Goal: Task Accomplishment & Management: Use online tool/utility

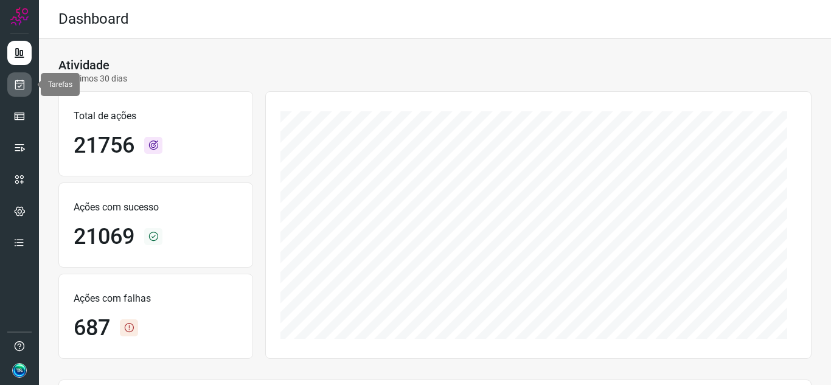
click at [21, 75] on link at bounding box center [19, 84] width 24 height 24
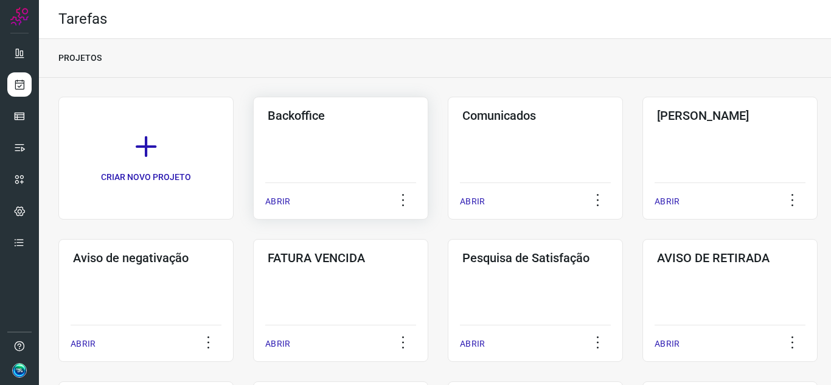
click at [352, 123] on div "Backoffice ABRIR" at bounding box center [340, 158] width 175 height 123
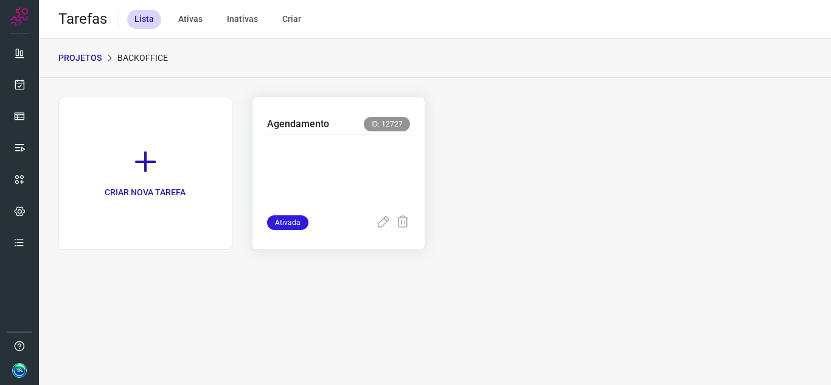
click at [304, 160] on p at bounding box center [338, 172] width 143 height 61
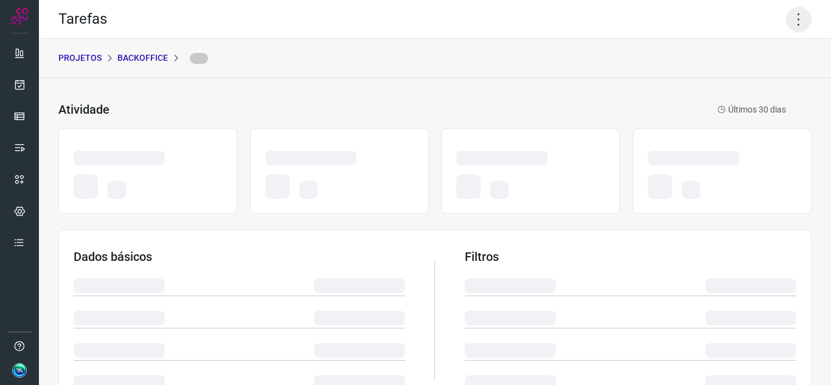
click at [786, 16] on icon at bounding box center [799, 20] width 26 height 26
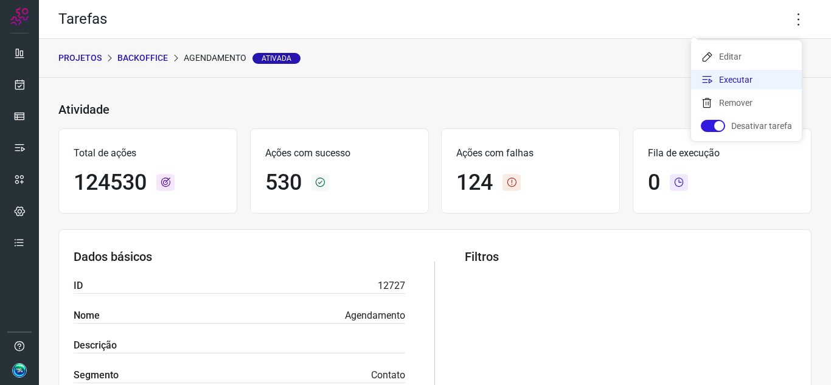
click at [740, 82] on li "Executar" at bounding box center [746, 79] width 111 height 19
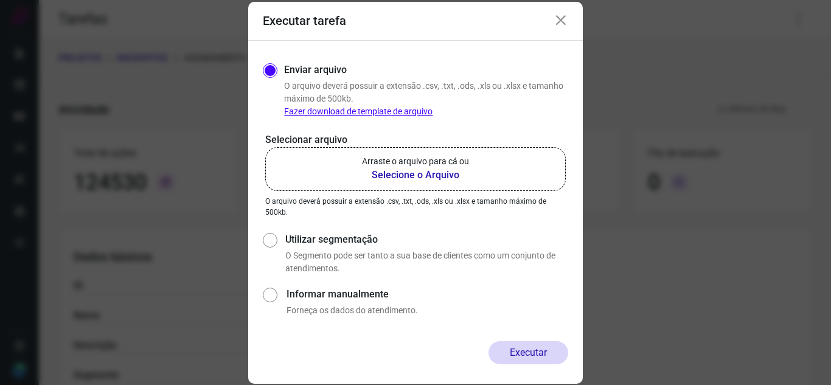
click at [386, 162] on p "Arraste o arquivo para cá ou" at bounding box center [415, 161] width 107 height 13
click at [0, 0] on input "Arraste o arquivo para cá ou Selecione o Arquivo" at bounding box center [0, 0] width 0 height 0
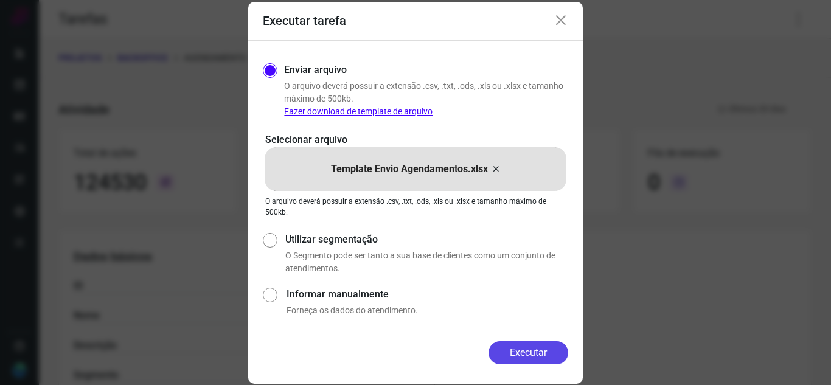
click at [548, 355] on button "Executar" at bounding box center [528, 352] width 80 height 23
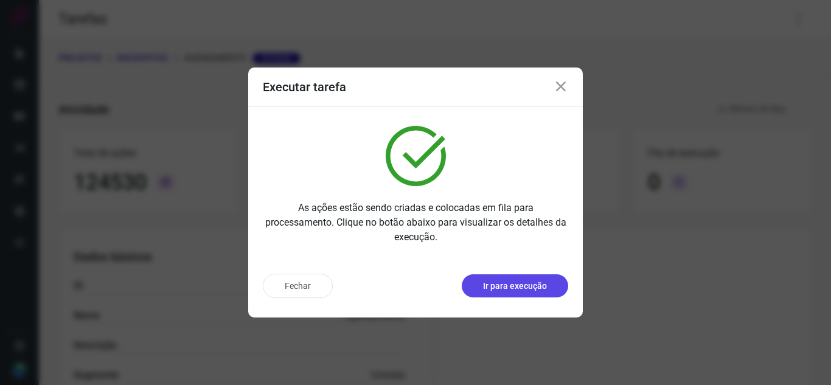
click at [513, 287] on p "Ir para execução" at bounding box center [515, 286] width 64 height 13
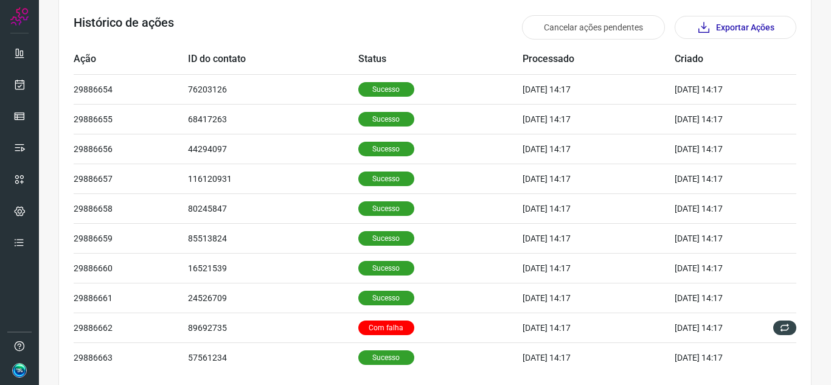
scroll to position [416, 0]
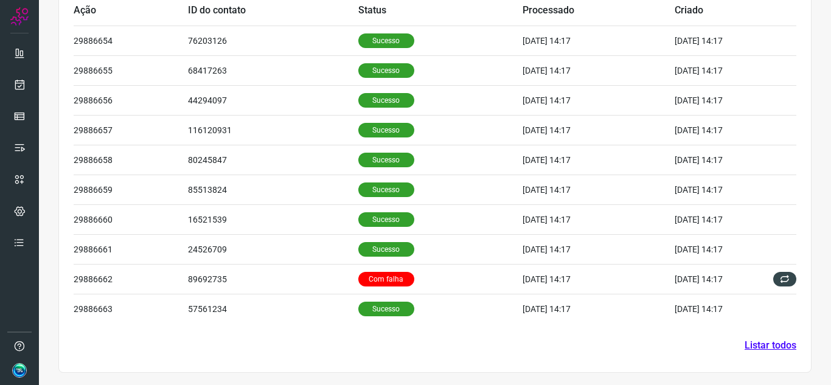
click at [774, 347] on link "Listar todos" at bounding box center [770, 345] width 52 height 15
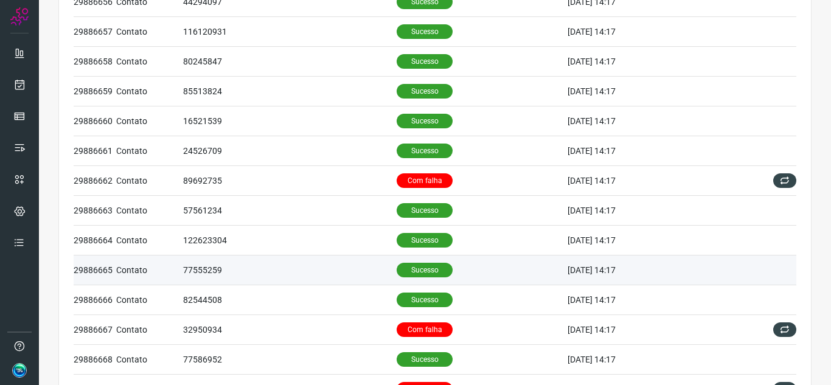
scroll to position [182, 0]
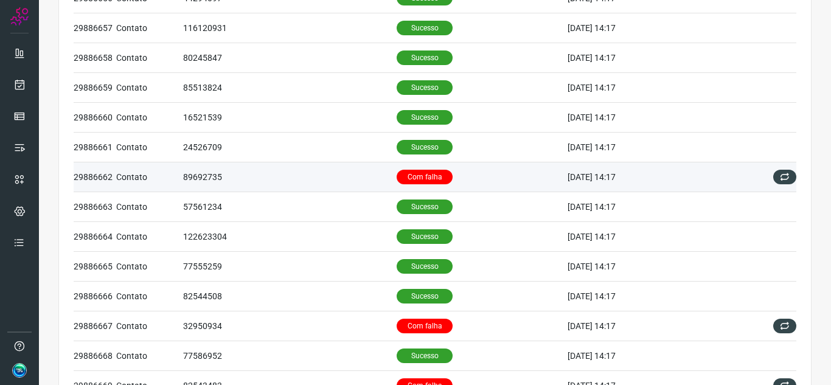
click at [452, 182] on td "Com falha" at bounding box center [481, 177] width 171 height 30
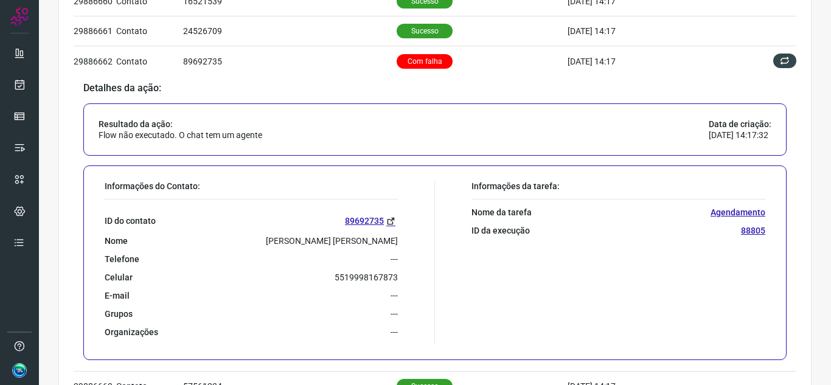
scroll to position [304, 0]
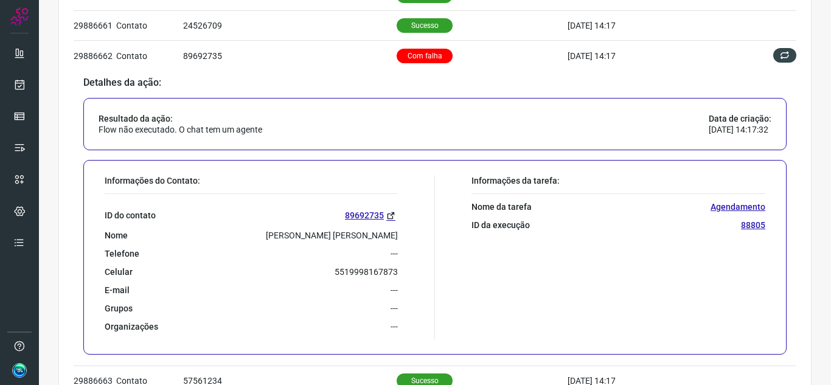
click at [384, 271] on p "5519998167873" at bounding box center [365, 271] width 63 height 11
copy p "5519998167873"
click at [386, 217] on icon at bounding box center [390, 215] width 9 height 9
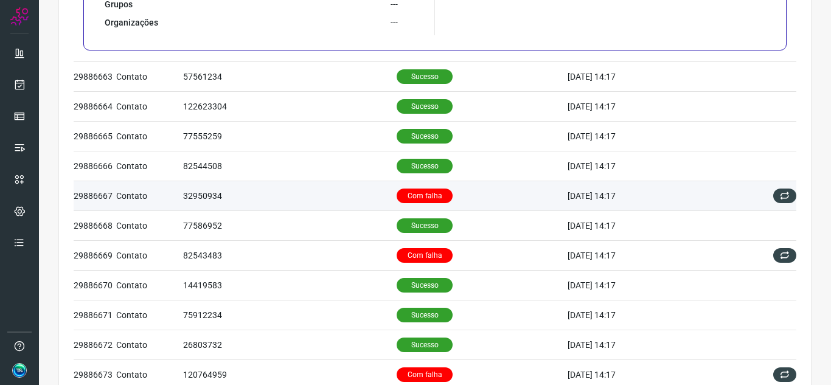
click at [467, 192] on td "Com falha" at bounding box center [481, 196] width 171 height 30
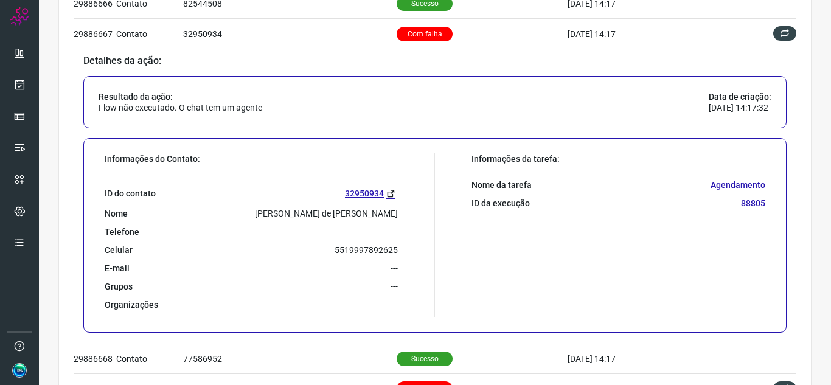
scroll to position [496, 0]
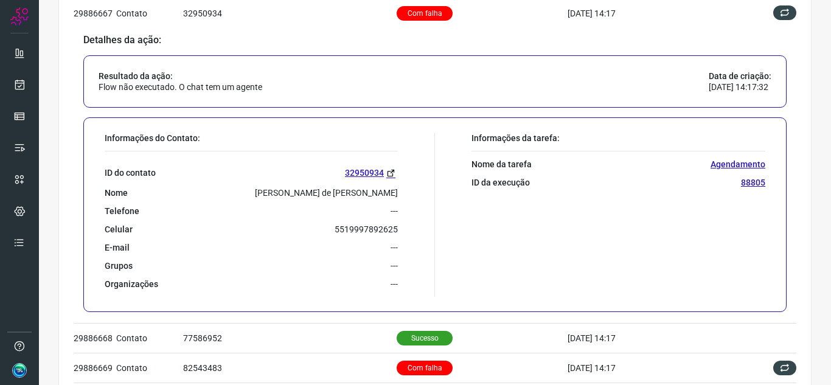
click at [358, 233] on p "5519997892625" at bounding box center [365, 229] width 63 height 11
copy p "5519997892625"
click at [392, 171] on link "32950934" at bounding box center [371, 173] width 53 height 14
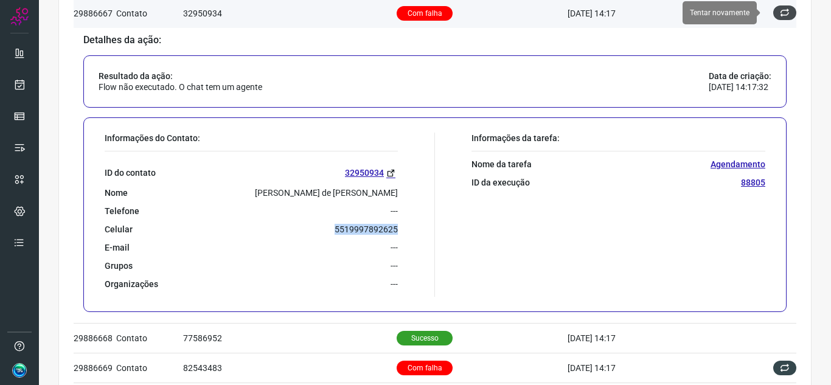
click at [779, 15] on icon at bounding box center [784, 13] width 10 height 10
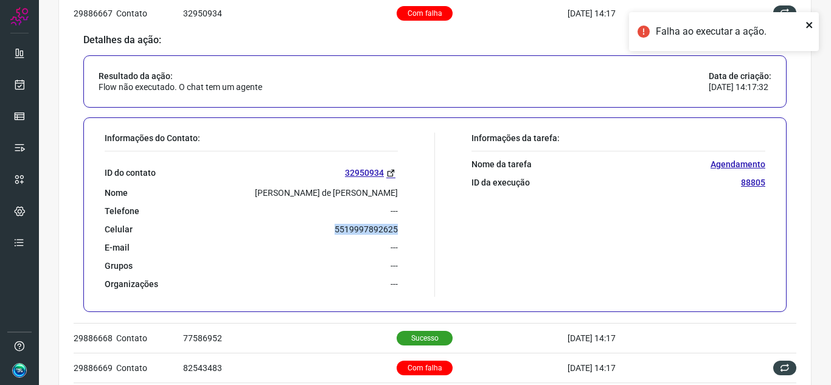
click at [813, 26] on icon "close" at bounding box center [809, 25] width 9 height 10
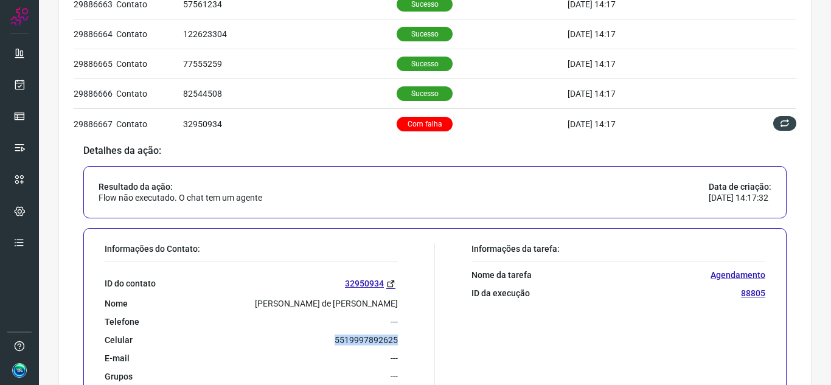
scroll to position [374, 0]
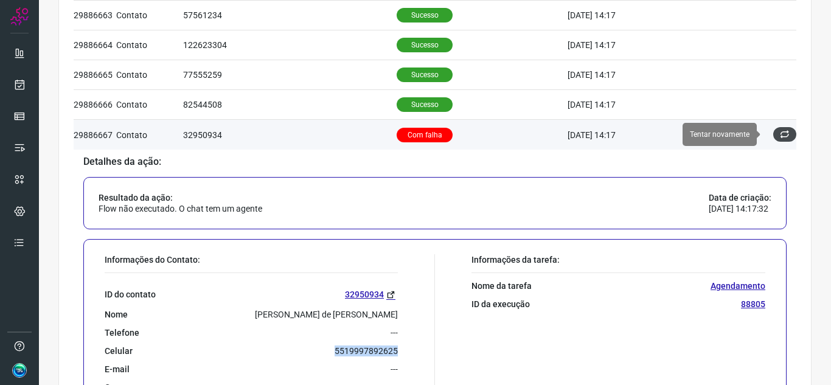
click at [773, 136] on button at bounding box center [784, 134] width 23 height 15
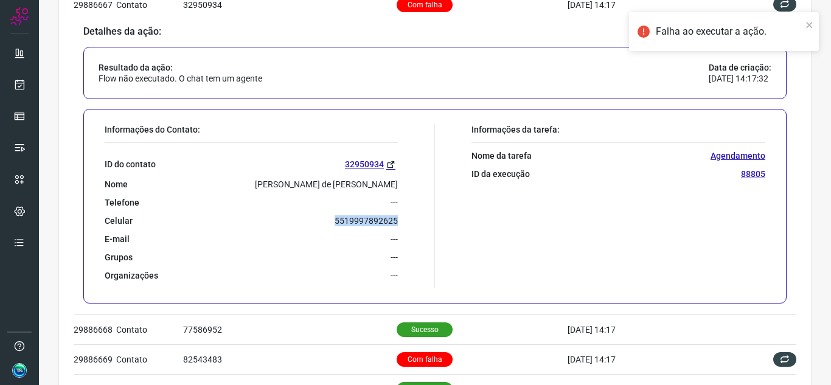
scroll to position [617, 0]
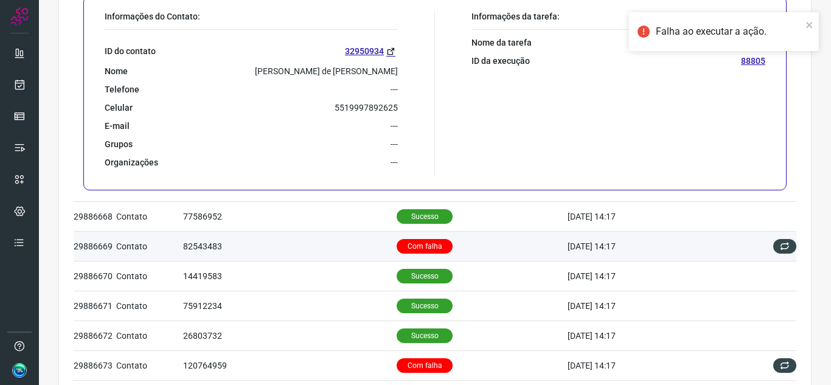
click at [474, 249] on td "Com falha" at bounding box center [481, 246] width 171 height 30
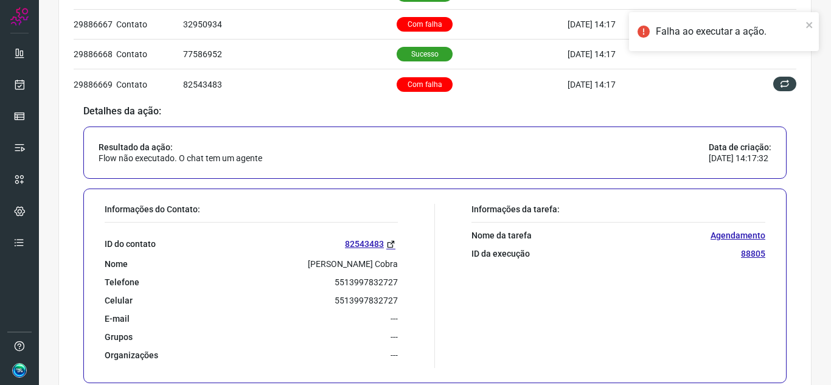
scroll to position [505, 0]
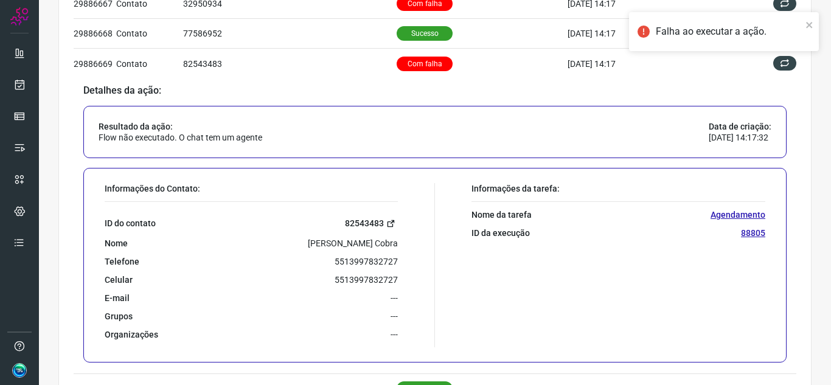
click at [376, 219] on link "82543483" at bounding box center [371, 223] width 53 height 14
click at [373, 259] on p "5513997832727" at bounding box center [365, 261] width 63 height 11
copy p "5513997832727"
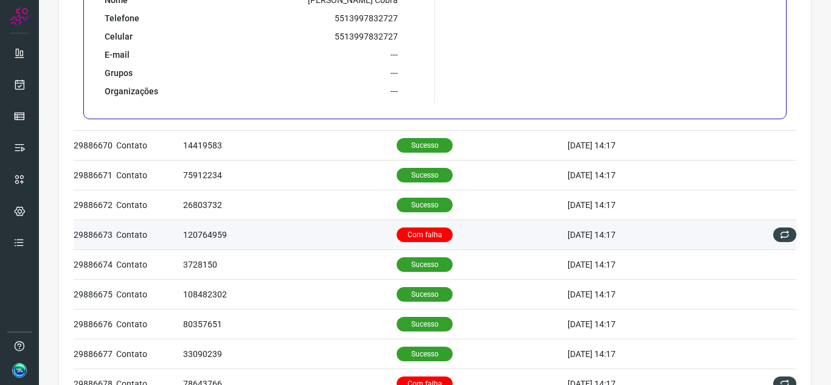
click at [482, 224] on td "Com falha" at bounding box center [481, 234] width 171 height 30
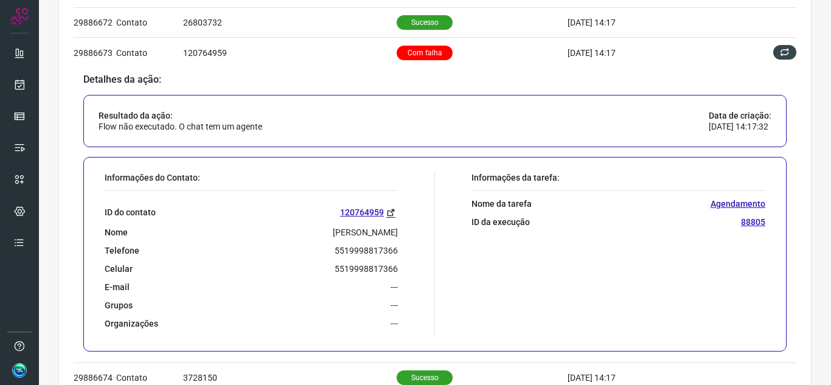
scroll to position [635, 0]
click at [379, 249] on p "5519998817366" at bounding box center [365, 249] width 63 height 11
copy p "5519998817366"
click at [386, 208] on icon at bounding box center [390, 211] width 9 height 9
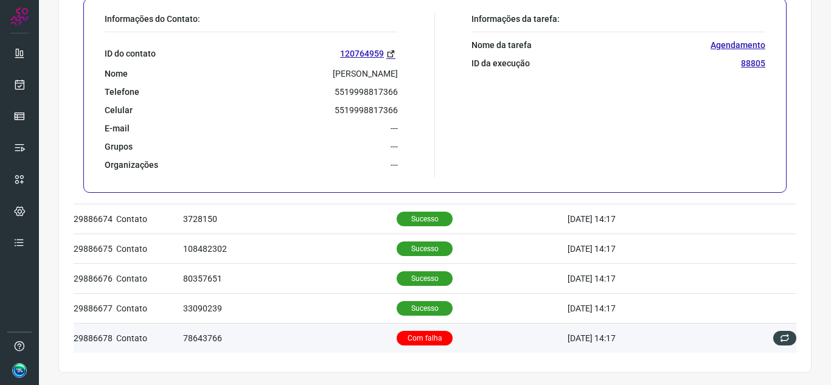
click at [477, 331] on td "Com falha" at bounding box center [481, 338] width 171 height 30
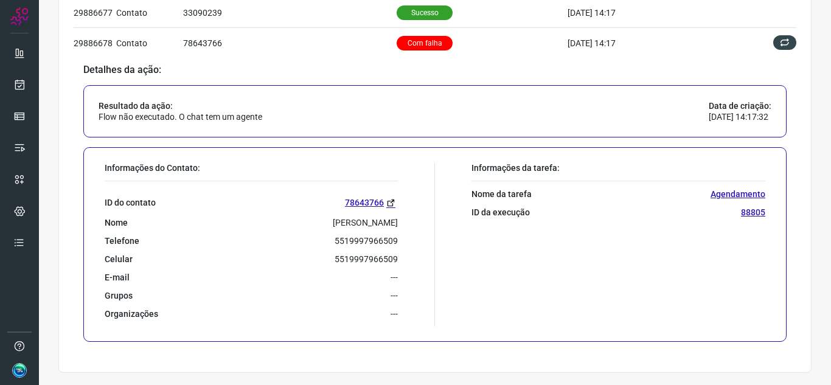
scroll to position [793, 0]
click at [353, 241] on p "5519997966509" at bounding box center [365, 240] width 63 height 11
copy p "5519997966509"
click at [389, 204] on icon at bounding box center [390, 202] width 9 height 9
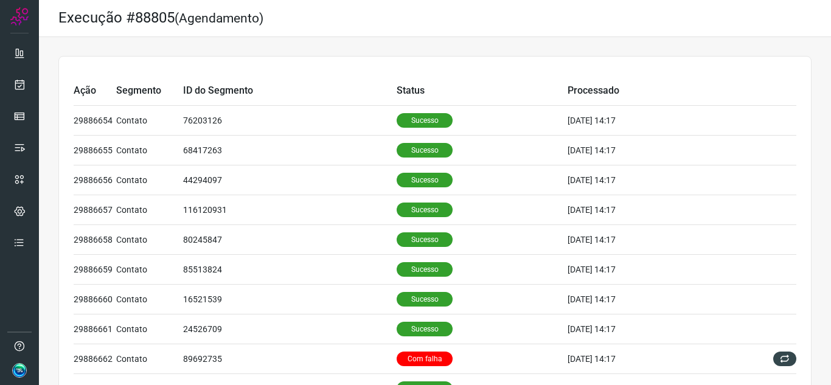
scroll to position [0, 0]
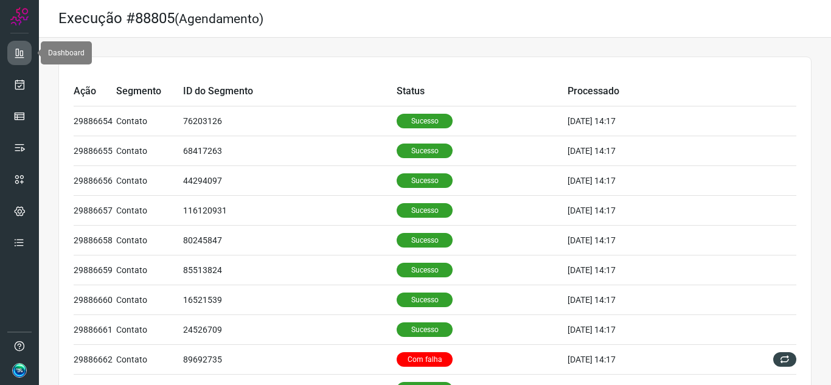
click at [13, 58] on icon at bounding box center [19, 53] width 12 height 12
